Goal: Task Accomplishment & Management: Use online tool/utility

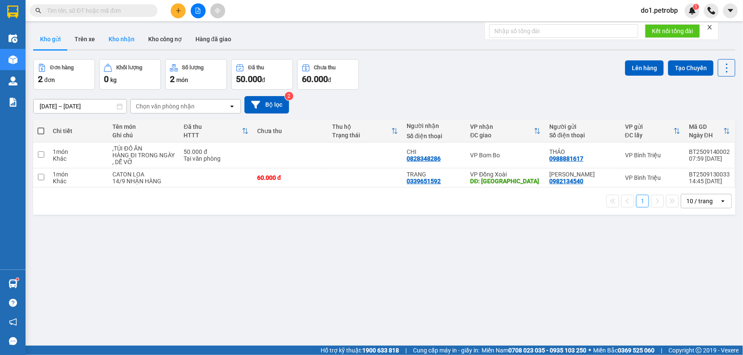
click at [115, 31] on button "Kho nhận" at bounding box center [122, 39] width 40 height 20
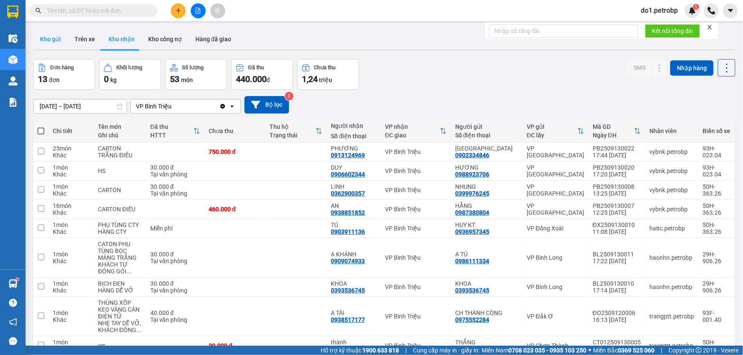
click at [46, 44] on button "Kho gửi" at bounding box center [50, 39] width 34 height 20
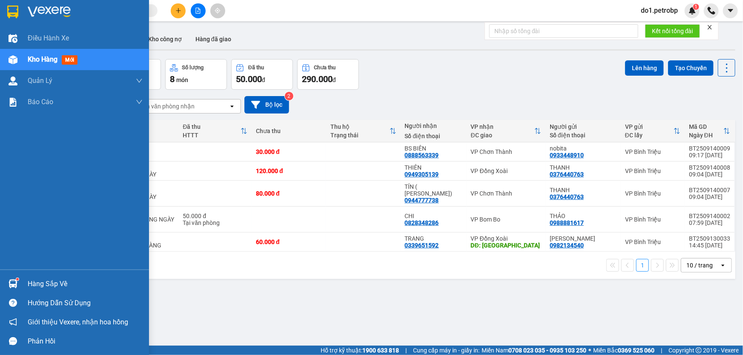
click at [8, 284] on div at bounding box center [13, 284] width 15 height 15
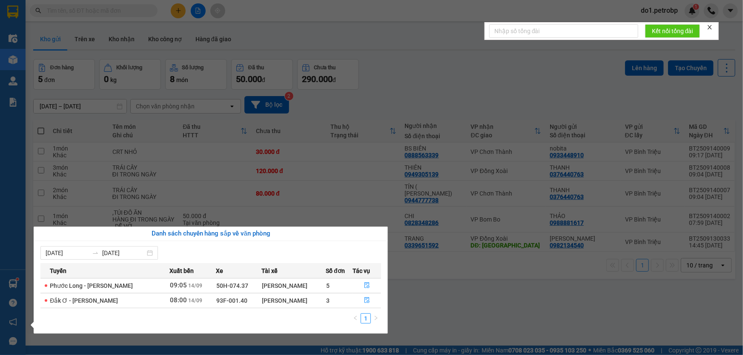
click at [440, 309] on section "Kết quả tìm kiếm ( 0 ) Bộ lọc No Data do1.petrobp 1 Điều hành xe Kho hàng mới Q…" at bounding box center [371, 177] width 743 height 355
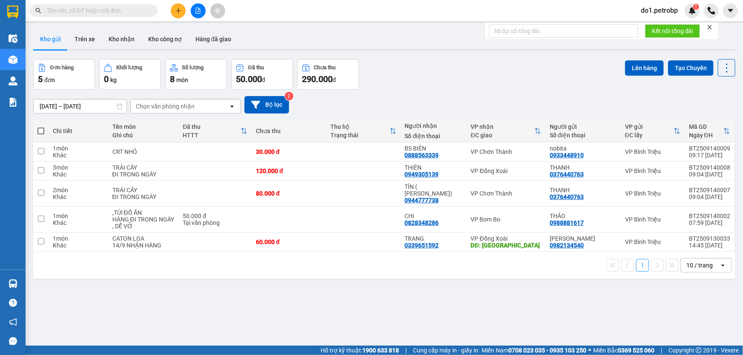
click at [82, 11] on input "text" at bounding box center [97, 10] width 100 height 9
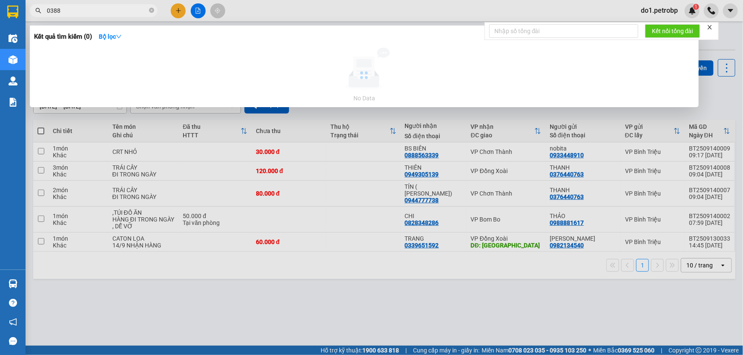
type input "0388"
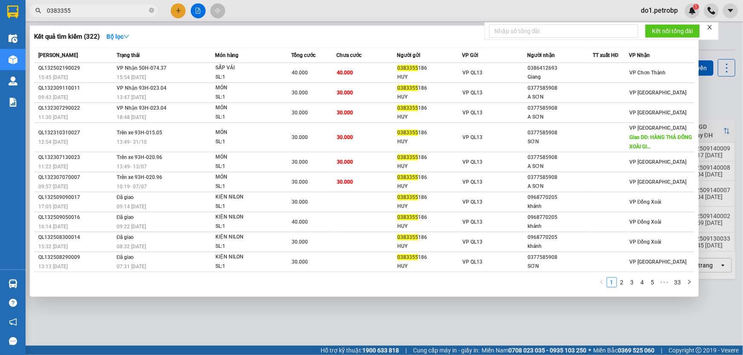
type input "0383355"
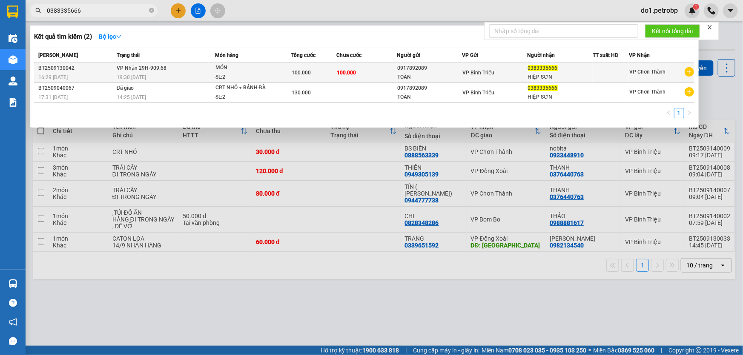
type input "0383335666"
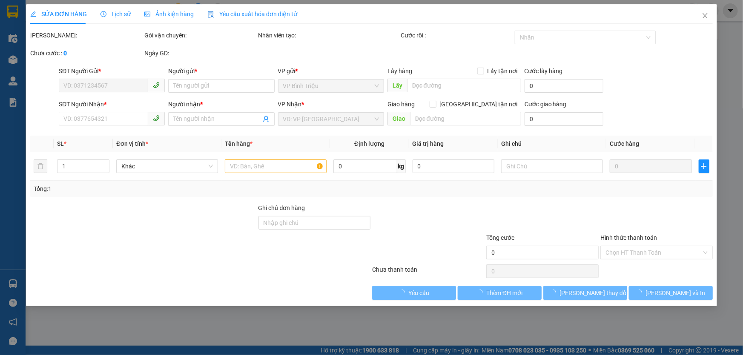
type input "0917892089"
type input "TOÀN"
type input "0383335666"
type input "HIỆP SƠN"
type input "100.000"
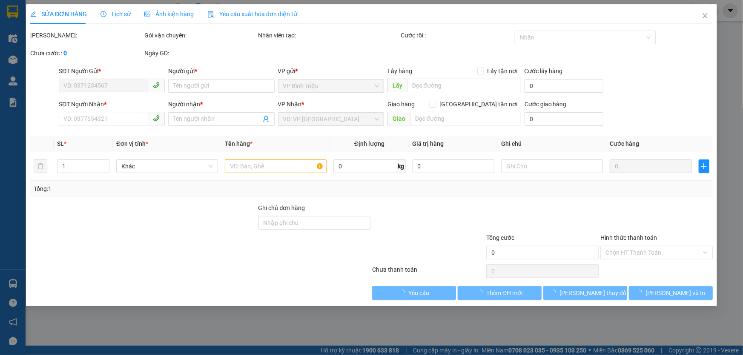
type input "100.000"
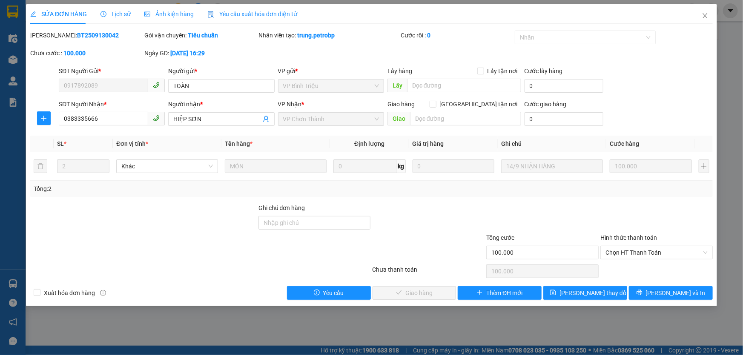
click at [112, 17] on span "Lịch sử" at bounding box center [115, 14] width 30 height 7
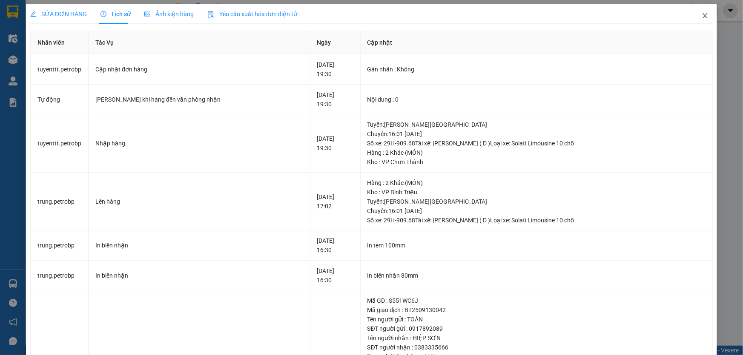
click at [702, 17] on icon "close" at bounding box center [704, 15] width 5 height 5
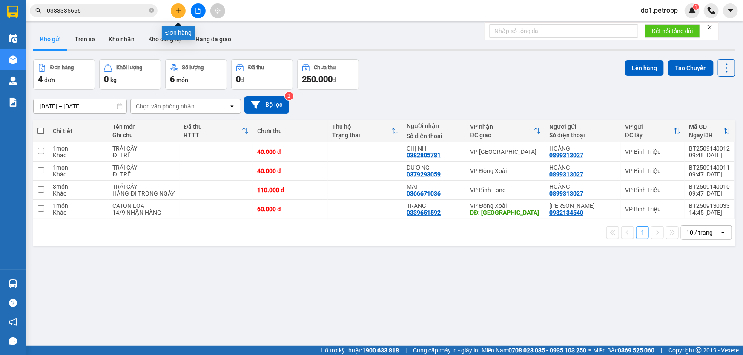
click at [175, 14] on button at bounding box center [178, 10] width 15 height 15
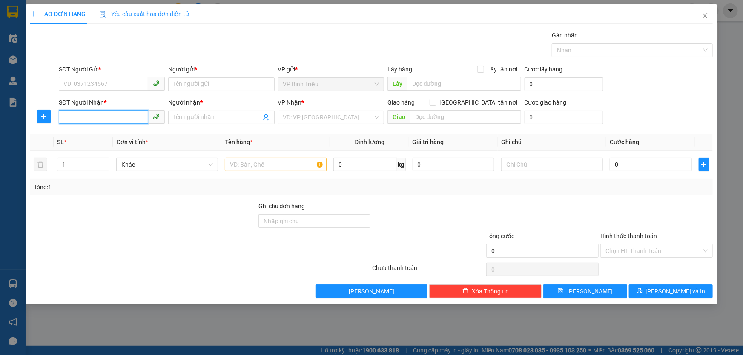
click at [102, 113] on input "SĐT Người Nhận *" at bounding box center [103, 117] width 89 height 14
click at [124, 145] on div "0394634534 - THẢO" at bounding box center [112, 147] width 96 height 9
type input "0394634534"
type input "THẢO"
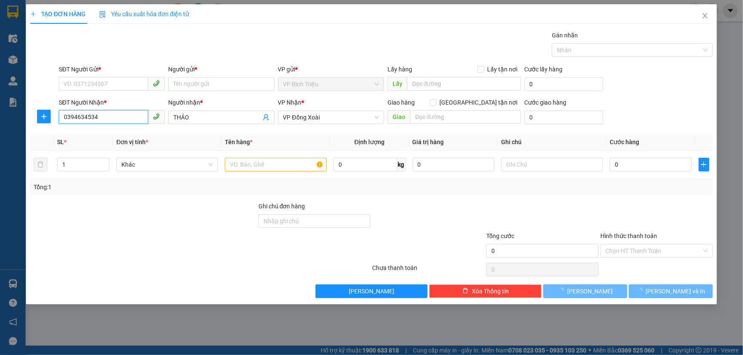
type input "50.000"
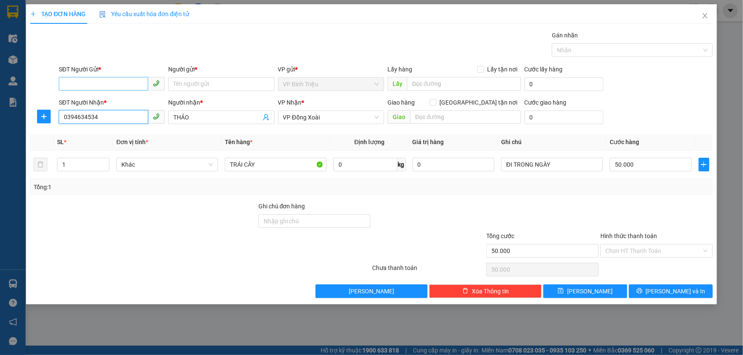
type input "0394634534"
click at [118, 88] on input "SĐT Người Gửi *" at bounding box center [103, 84] width 89 height 14
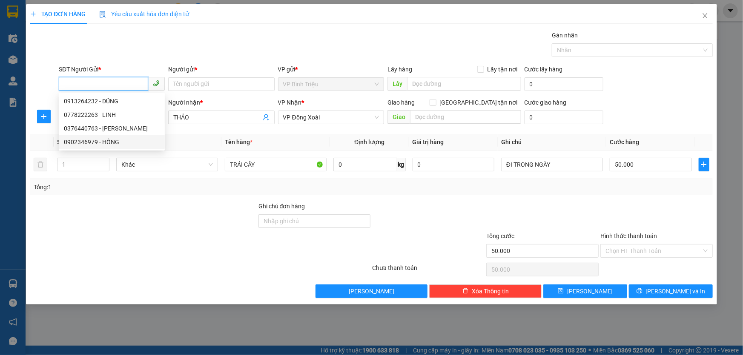
click at [120, 141] on div "0902346979 - HỒNG" at bounding box center [112, 141] width 96 height 9
type input "0902346979"
type input "HỒNG"
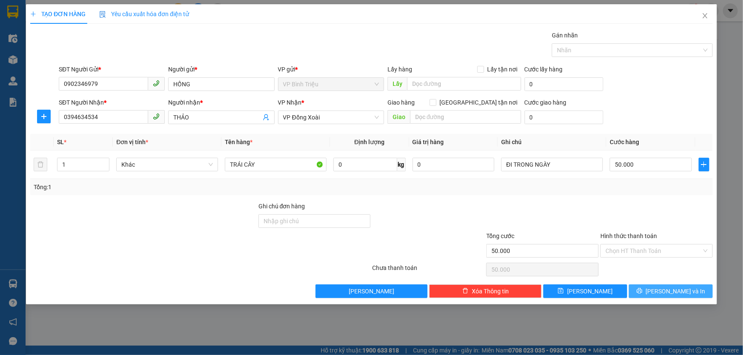
click at [686, 290] on span "[PERSON_NAME] và In" at bounding box center [676, 291] width 60 height 9
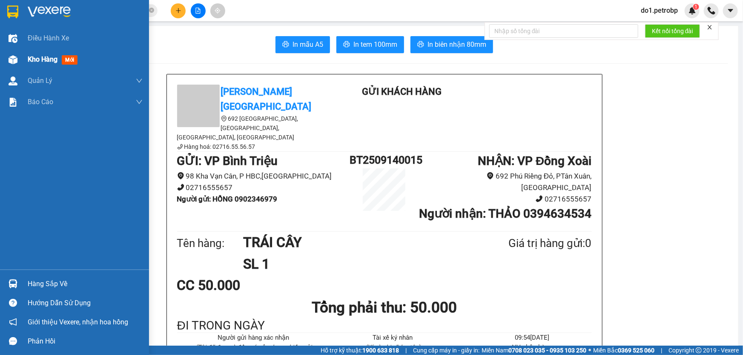
click at [39, 59] on span "Kho hàng" at bounding box center [43, 59] width 30 height 8
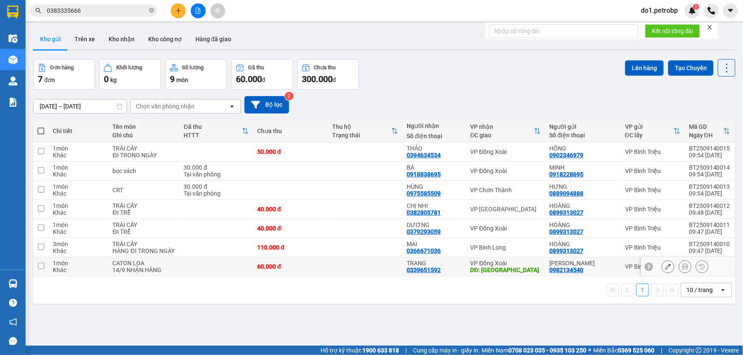
click at [85, 274] on td "1 món Khác" at bounding box center [79, 266] width 60 height 19
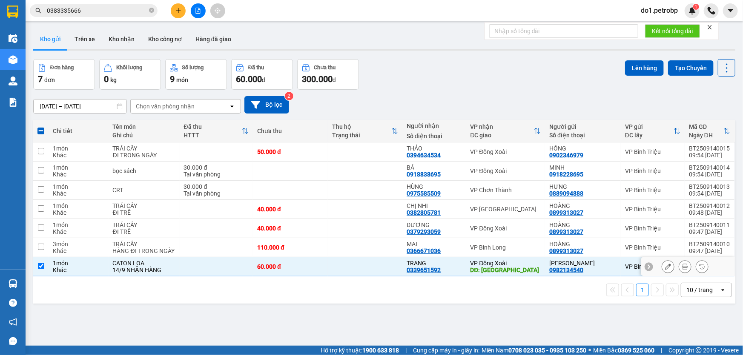
click at [106, 270] on td "1 món Khác" at bounding box center [79, 266] width 60 height 19
checkbox input "false"
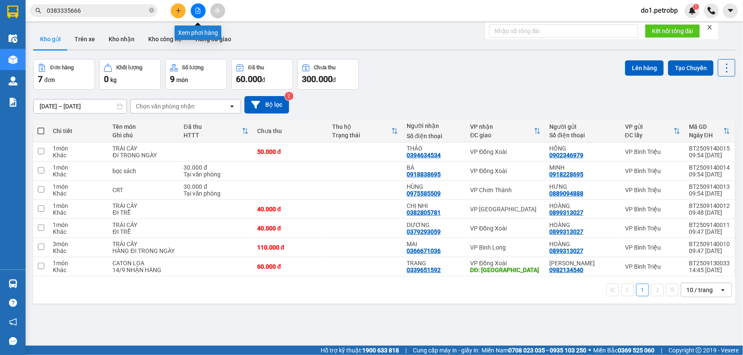
click at [194, 11] on button at bounding box center [198, 10] width 15 height 15
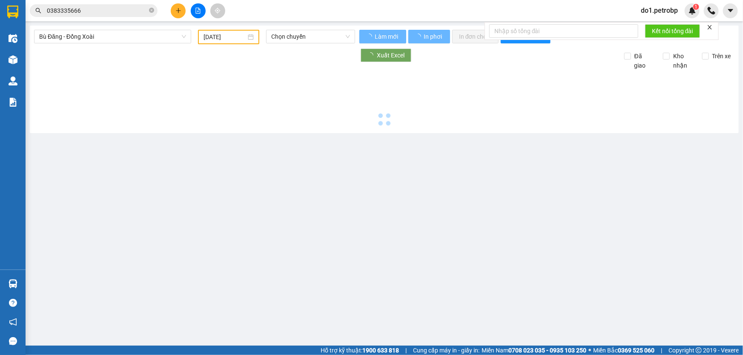
type input "[DATE]"
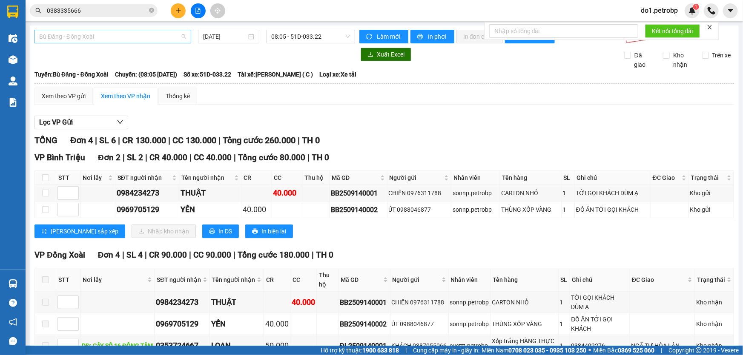
click at [128, 37] on span "Bù Đăng - Đồng Xoài" at bounding box center [112, 36] width 147 height 13
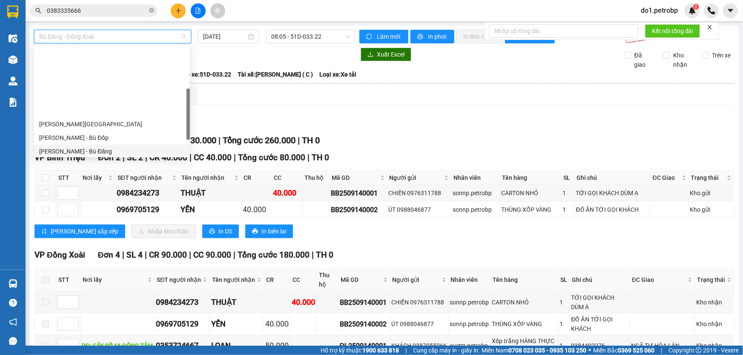
scroll to position [154, 0]
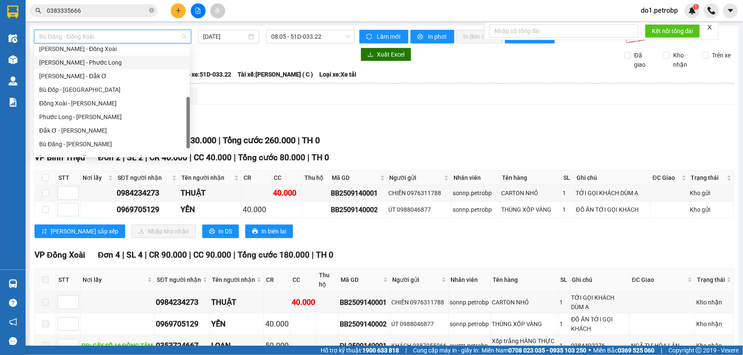
click at [103, 64] on div "[PERSON_NAME] - Phước Long" at bounding box center [112, 62] width 146 height 9
type input "[DATE]"
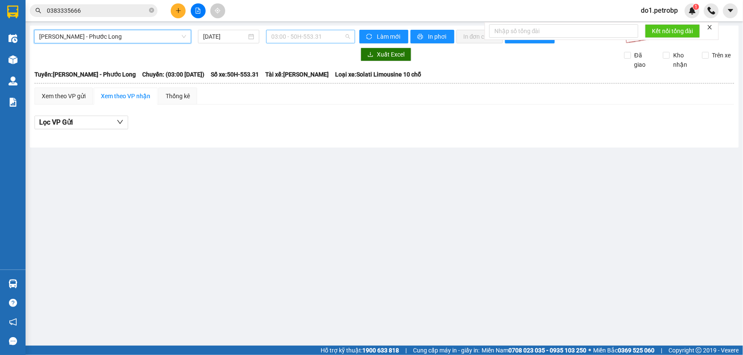
click at [315, 36] on span "03:00 - 50H-553.31" at bounding box center [310, 36] width 79 height 13
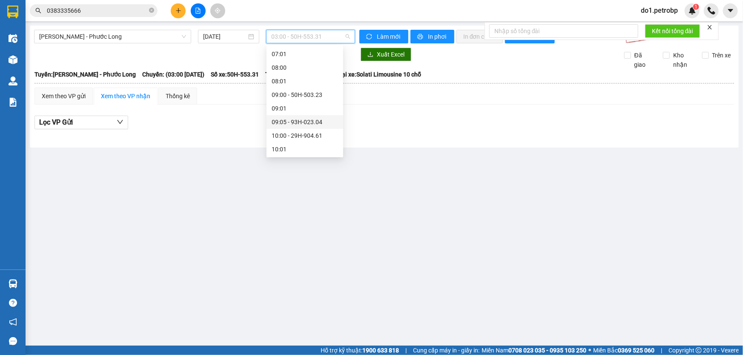
scroll to position [154, 0]
click at [315, 106] on div "09:05 - 93H-023.04" at bounding box center [305, 103] width 66 height 9
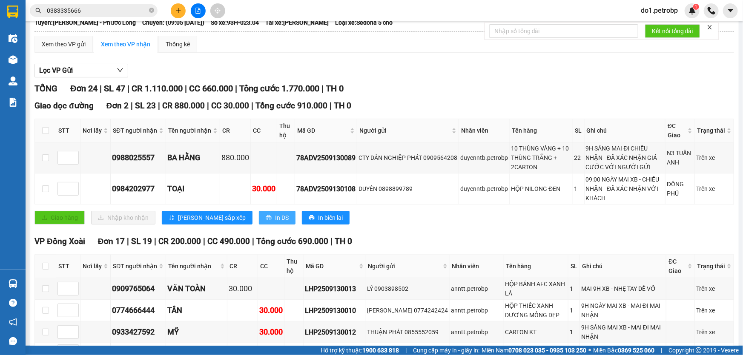
scroll to position [38, 0]
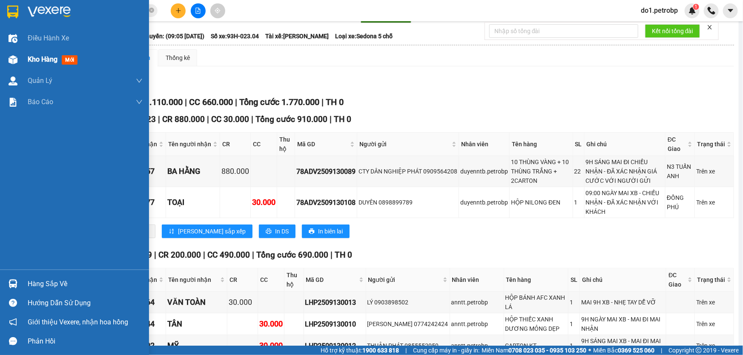
click at [46, 57] on span "Kho hàng" at bounding box center [43, 59] width 30 height 8
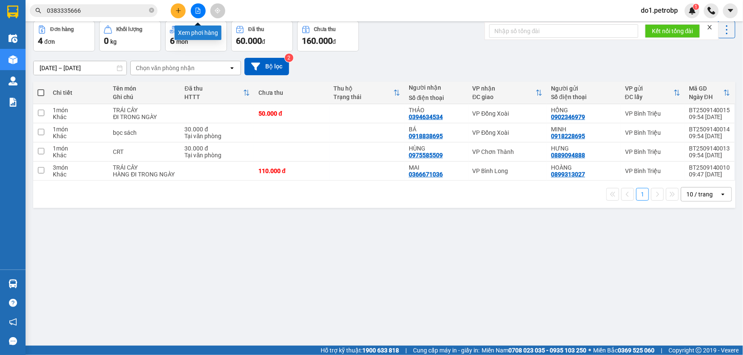
click at [196, 8] on icon "file-add" at bounding box center [198, 11] width 6 height 6
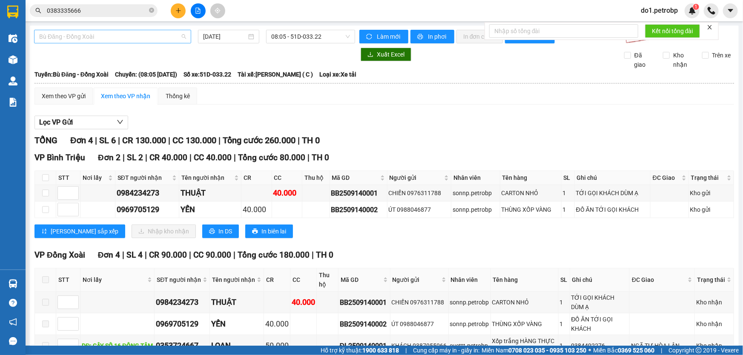
drag, startPoint x: 115, startPoint y: 37, endPoint x: 129, endPoint y: 39, distance: 13.8
click at [117, 37] on span "Bù Đăng - Đồng Xoài" at bounding box center [112, 36] width 147 height 13
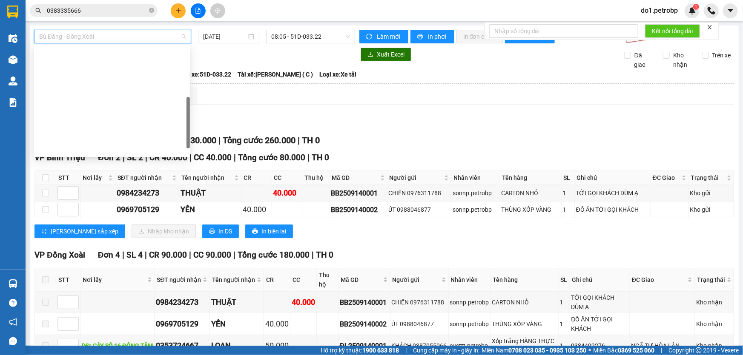
scroll to position [154, 0]
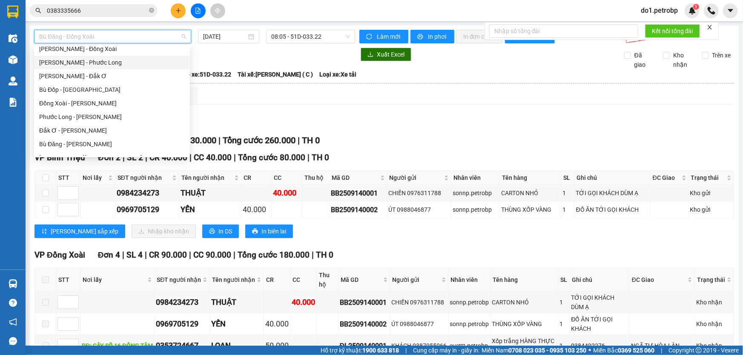
click at [105, 60] on div "[PERSON_NAME] - Phước Long" at bounding box center [112, 62] width 146 height 9
type input "[DATE]"
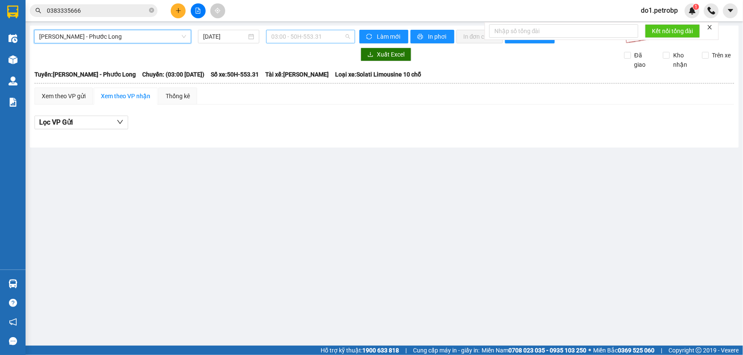
click at [326, 39] on span "03:00 - 50H-553.31" at bounding box center [310, 36] width 79 height 13
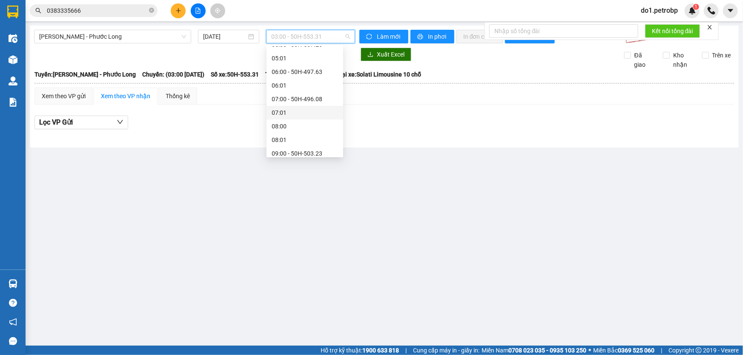
scroll to position [154, 0]
click at [319, 104] on div "09:05 - 93H-023.04" at bounding box center [305, 103] width 66 height 9
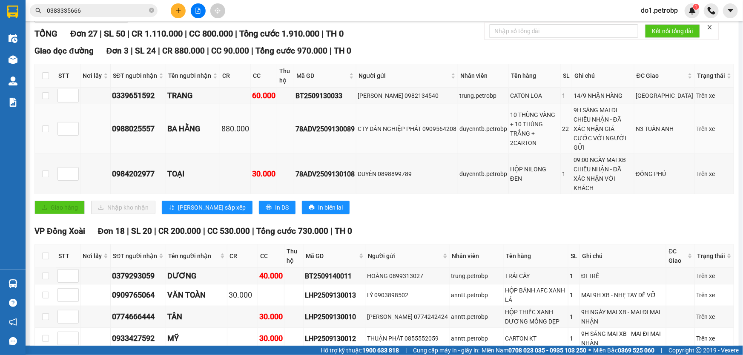
scroll to position [20, 0]
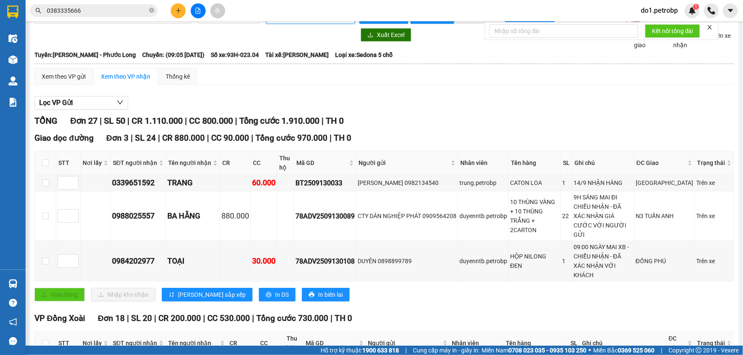
click at [95, 11] on input "0383335666" at bounding box center [97, 10] width 100 height 9
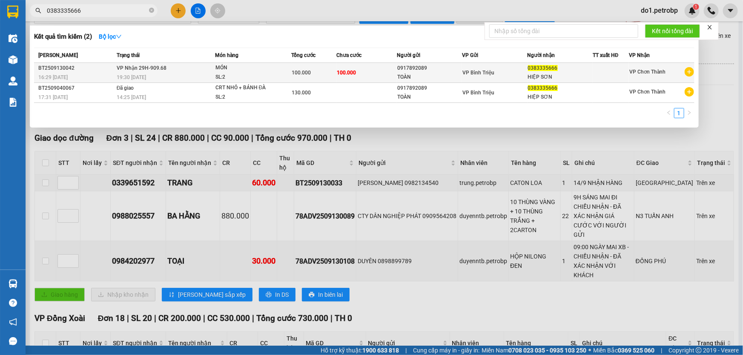
click at [288, 75] on span "MÓN SL: 2" at bounding box center [252, 72] width 75 height 18
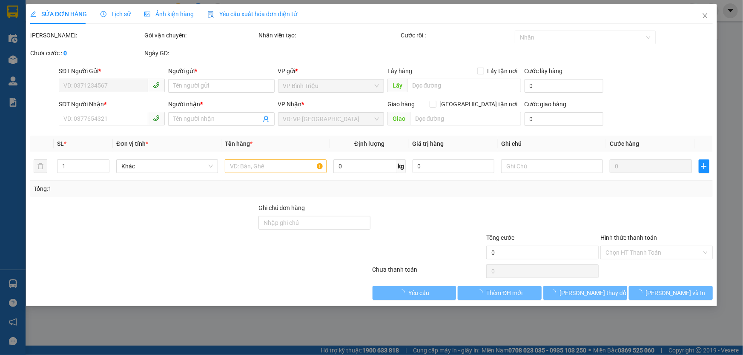
type input "0917892089"
type input "TOÀN"
type input "0383335666"
type input "HIỆP SƠN"
type input "100.000"
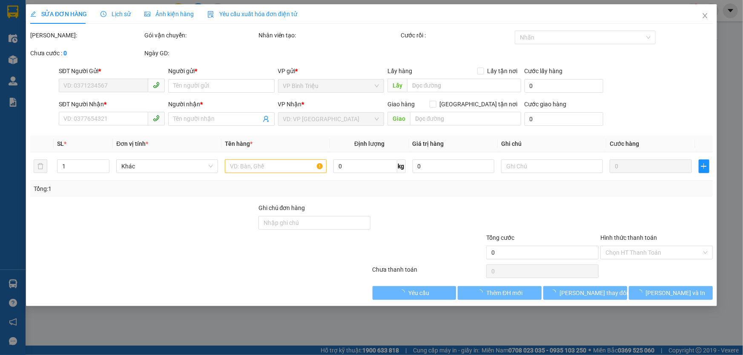
type input "100.000"
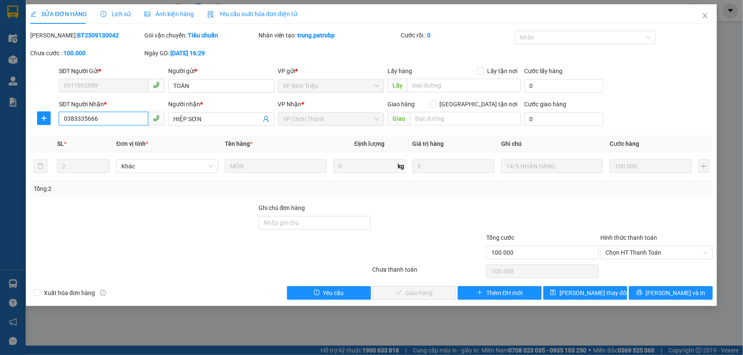
click at [129, 120] on input "0383335666" at bounding box center [103, 119] width 89 height 14
click at [705, 20] on span "Close" at bounding box center [705, 16] width 24 height 24
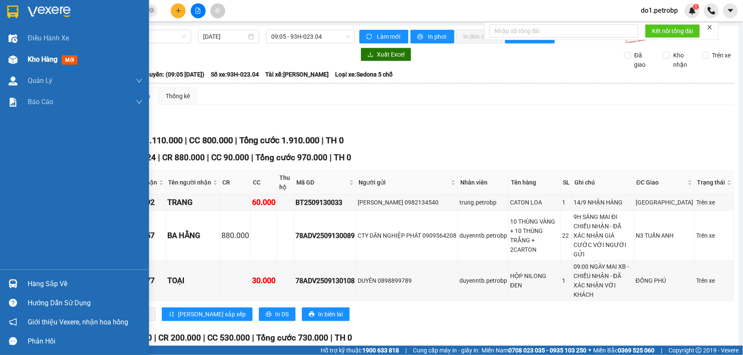
click at [38, 62] on span "Kho hàng" at bounding box center [43, 59] width 30 height 8
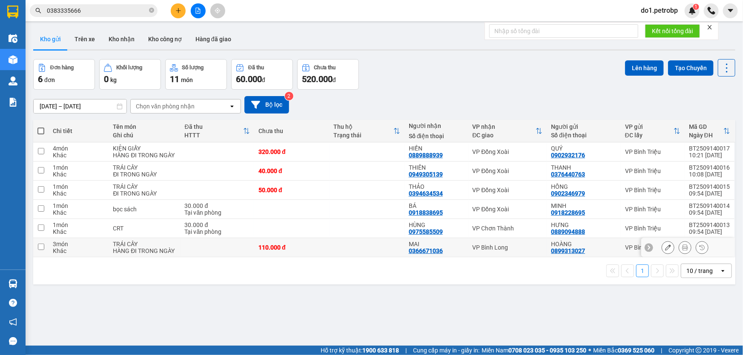
click at [51, 250] on td "3 món Khác" at bounding box center [79, 247] width 60 height 19
checkbox input "true"
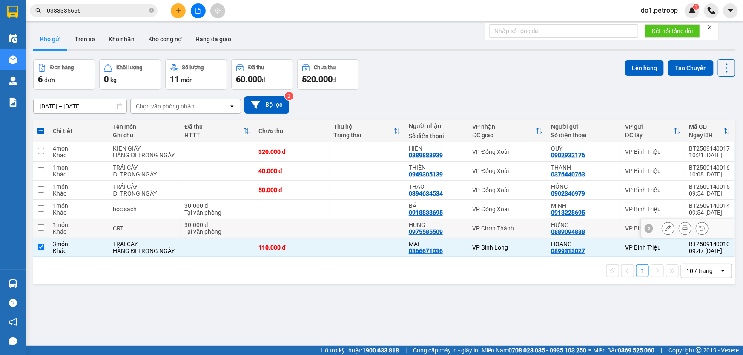
click at [49, 232] on td "1 món Khác" at bounding box center [79, 228] width 60 height 19
checkbox input "true"
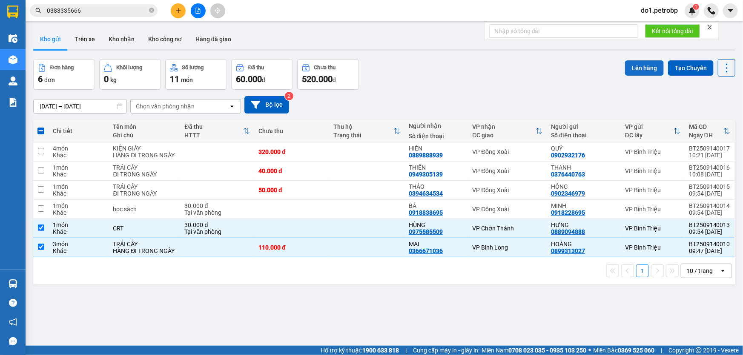
click at [632, 66] on button "Lên hàng" at bounding box center [644, 67] width 39 height 15
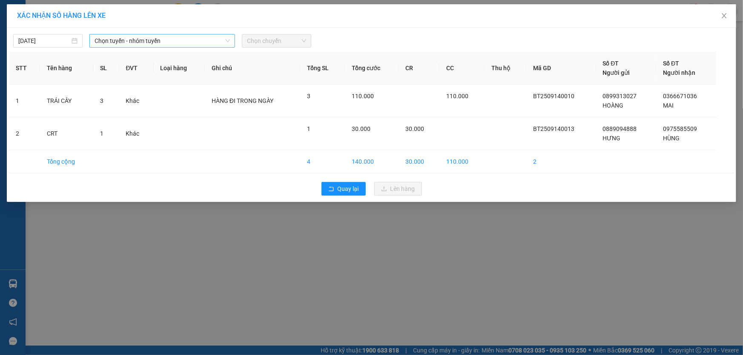
click at [161, 38] on span "Chọn tuyến - nhóm tuyến" at bounding box center [161, 40] width 135 height 13
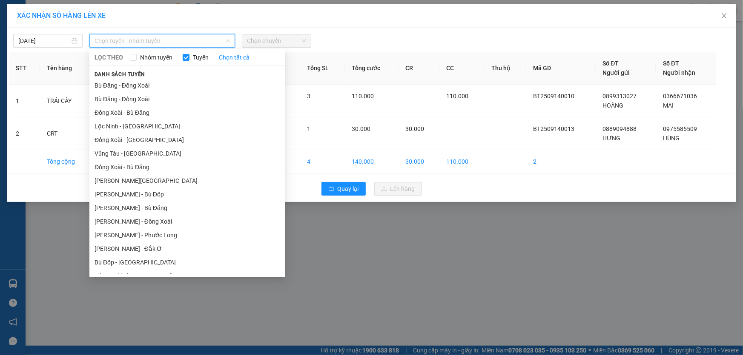
click at [172, 175] on li "[PERSON_NAME][GEOGRAPHIC_DATA]" at bounding box center [187, 181] width 196 height 14
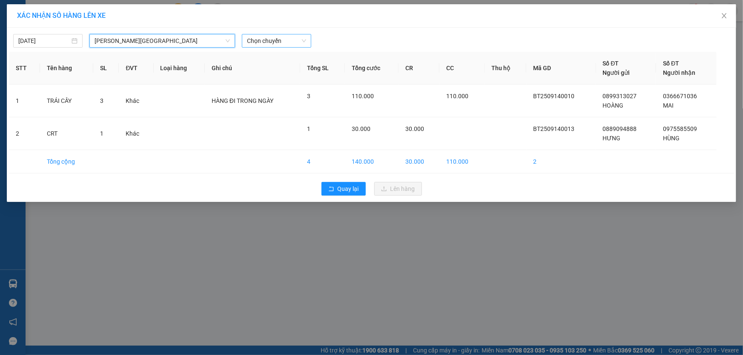
click at [279, 38] on span "Chọn chuyến" at bounding box center [276, 40] width 59 height 13
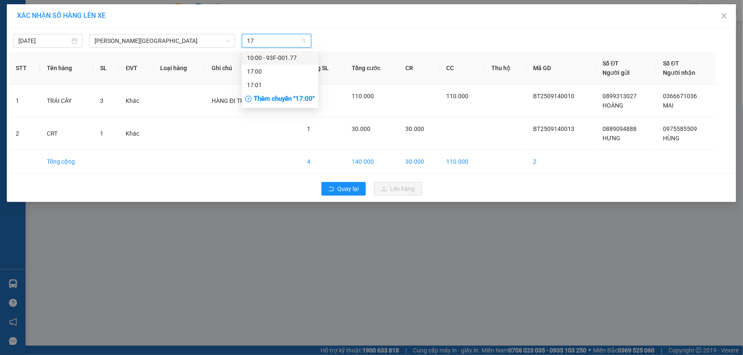
type input "177"
click at [293, 54] on div "10:00 - 93F-001.77" at bounding box center [280, 57] width 66 height 9
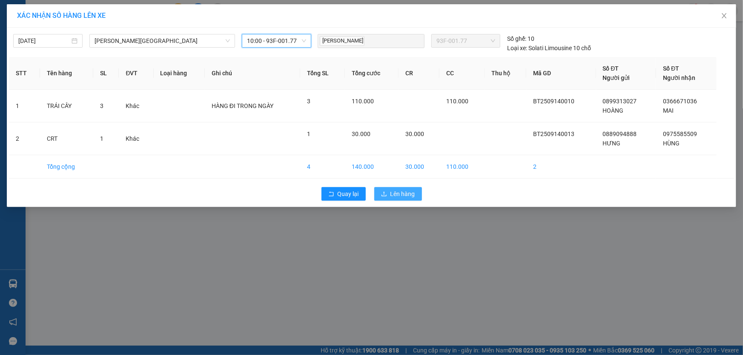
click at [411, 198] on span "Lên hàng" at bounding box center [402, 193] width 25 height 9
